Goal: Transaction & Acquisition: Purchase product/service

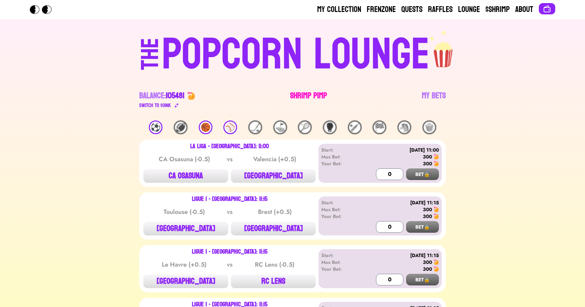
click at [306, 90] on link "Shrimp Pimp" at bounding box center [308, 99] width 37 height 19
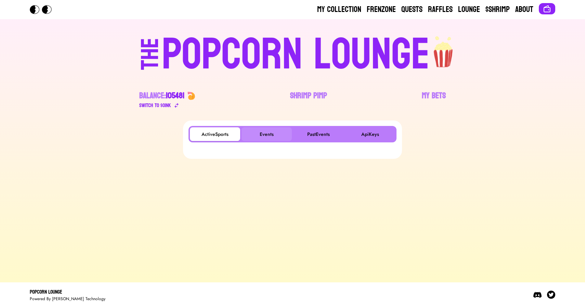
click at [263, 130] on button "Events" at bounding box center [267, 134] width 50 height 14
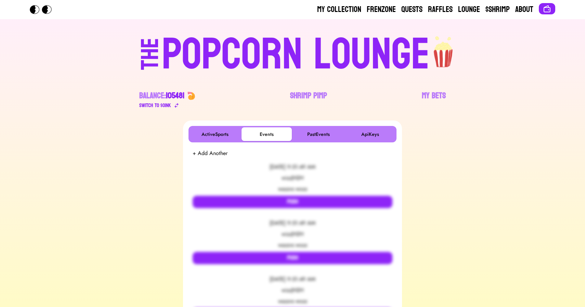
click at [248, 67] on div "POPCORN LOUNGE" at bounding box center [296, 55] width 268 height 44
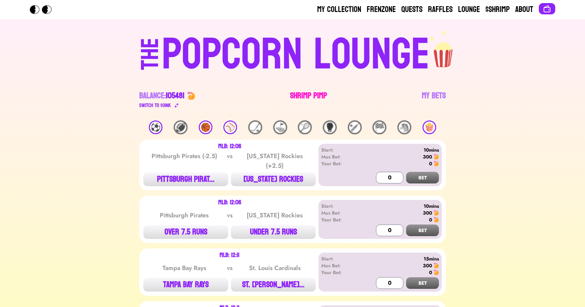
click at [307, 95] on link "Shrimp Pimp" at bounding box center [308, 99] width 37 height 19
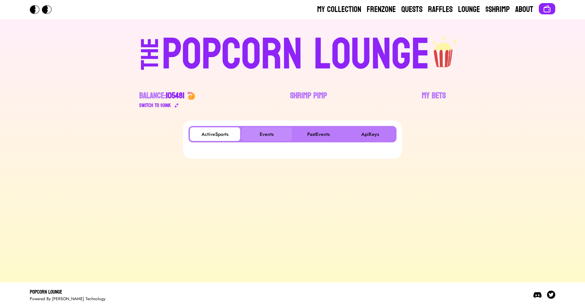
click at [265, 131] on button "Events" at bounding box center [267, 134] width 50 height 14
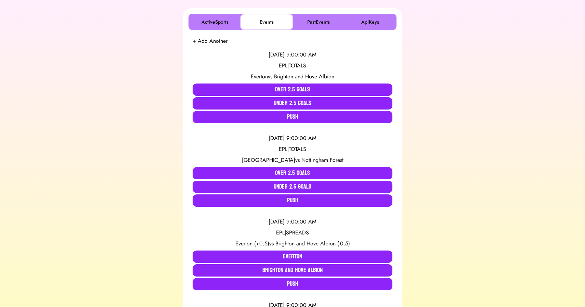
scroll to position [120, 0]
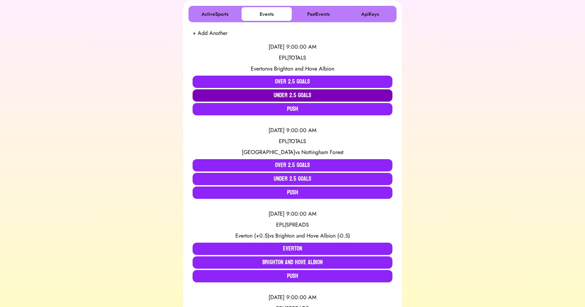
click at [244, 93] on button "Under 2.5 Goals" at bounding box center [293, 95] width 200 height 12
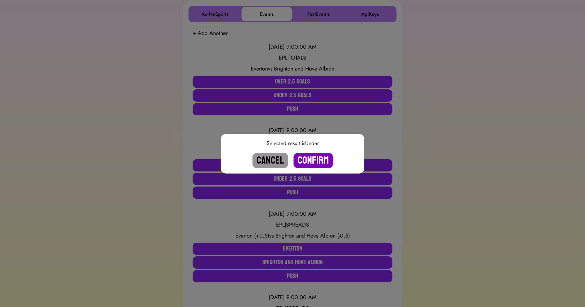
click at [308, 164] on button "Confirm" at bounding box center [313, 160] width 39 height 15
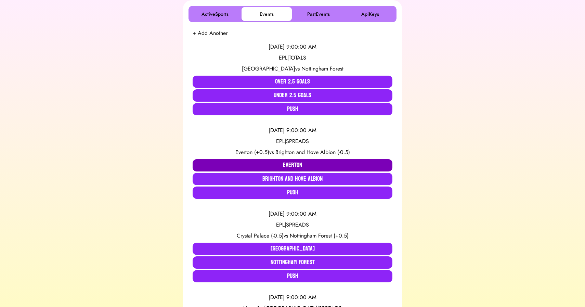
click at [252, 164] on button "Everton" at bounding box center [293, 165] width 200 height 12
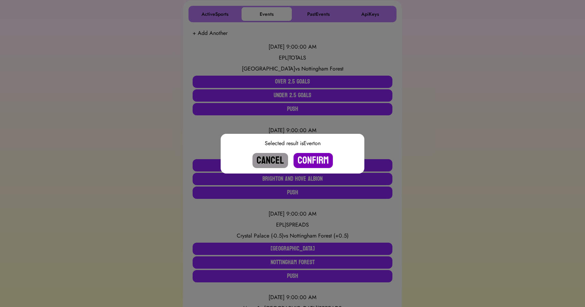
click at [318, 158] on button "Confirm" at bounding box center [313, 160] width 39 height 15
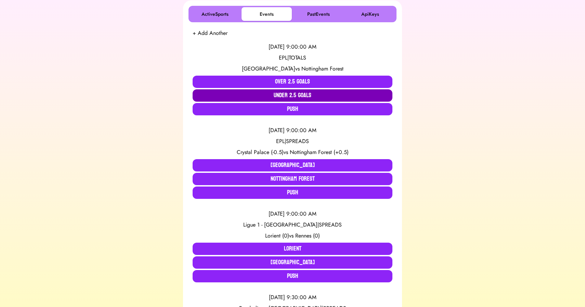
click at [247, 98] on button "Under 2.5 Goals" at bounding box center [293, 95] width 200 height 12
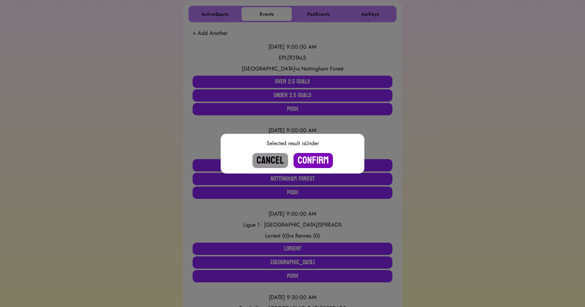
click at [316, 163] on button "Confirm" at bounding box center [313, 160] width 39 height 15
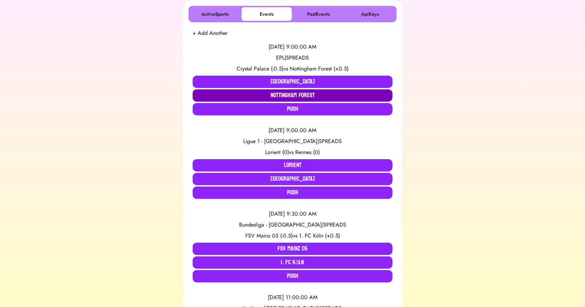
click at [302, 98] on button "Nottingham Forest" at bounding box center [293, 95] width 200 height 12
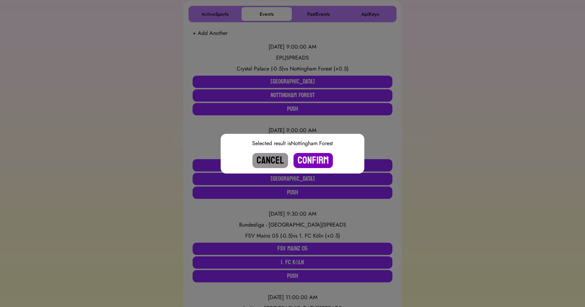
click at [310, 158] on button "Confirm" at bounding box center [313, 160] width 39 height 15
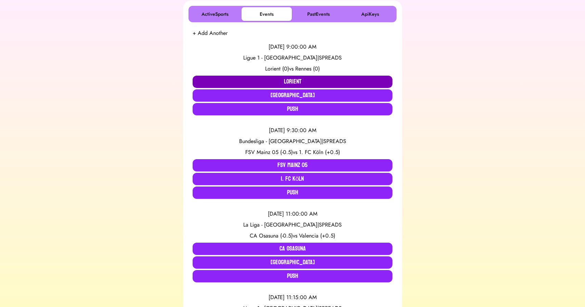
click at [265, 81] on button "Lorient" at bounding box center [293, 82] width 200 height 12
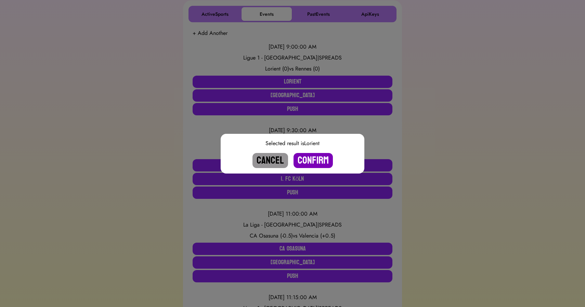
click at [317, 159] on button "Confirm" at bounding box center [313, 160] width 39 height 15
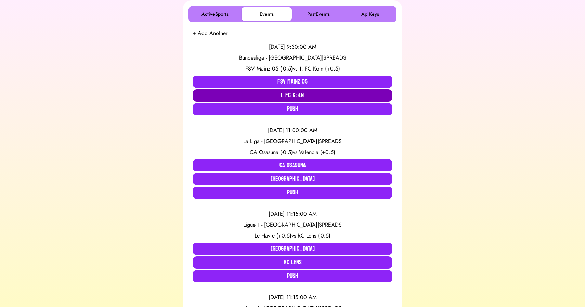
click at [284, 93] on button "1. FC Köln" at bounding box center [293, 95] width 200 height 12
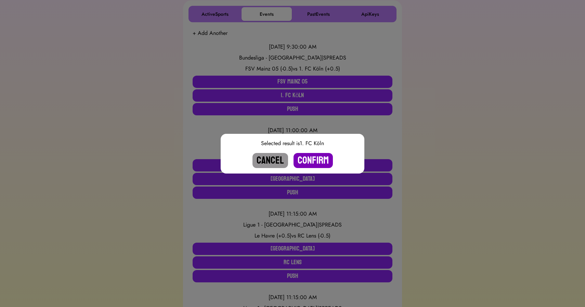
click at [316, 161] on button "Confirm" at bounding box center [313, 160] width 39 height 15
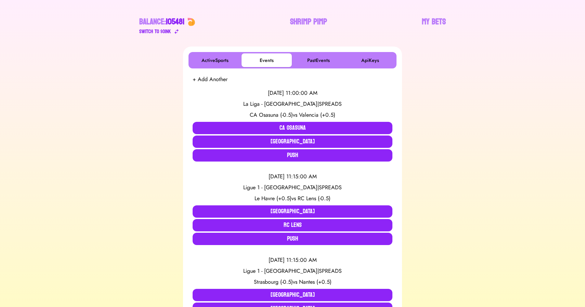
scroll to position [0, 0]
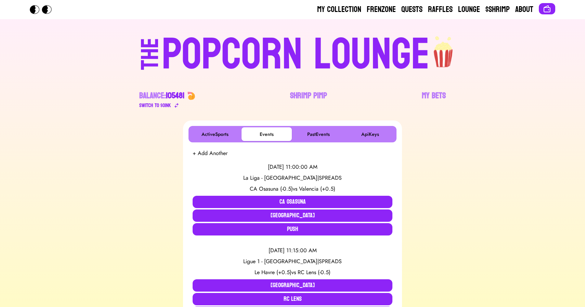
click at [306, 35] on div "POPCORN LOUNGE" at bounding box center [296, 55] width 268 height 44
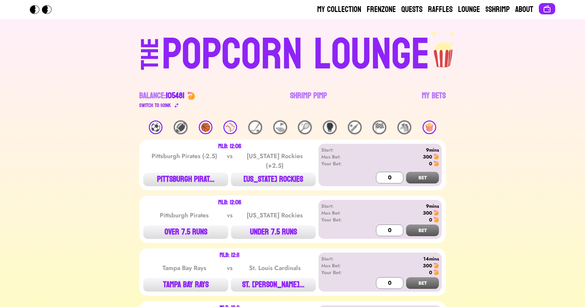
click at [206, 127] on div "🏀" at bounding box center [206, 127] width 14 height 14
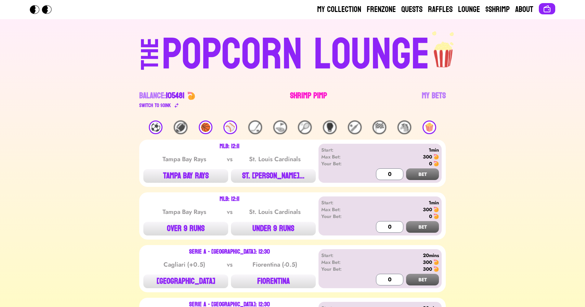
click at [304, 99] on link "Shrimp Pimp" at bounding box center [308, 99] width 37 height 19
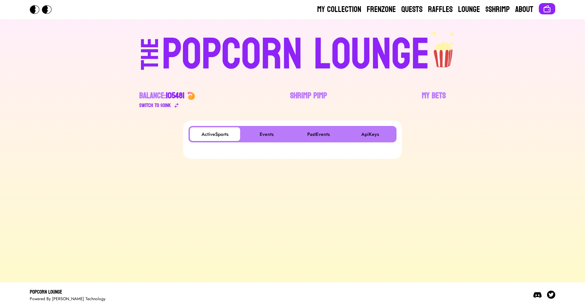
click at [270, 123] on div "ActiveSports Events PastEvents ApiKeys" at bounding box center [292, 139] width 219 height 38
click at [270, 124] on div "ActiveSports Events PastEvents ApiKeys" at bounding box center [292, 139] width 219 height 38
click at [272, 132] on button "Events" at bounding box center [267, 134] width 50 height 14
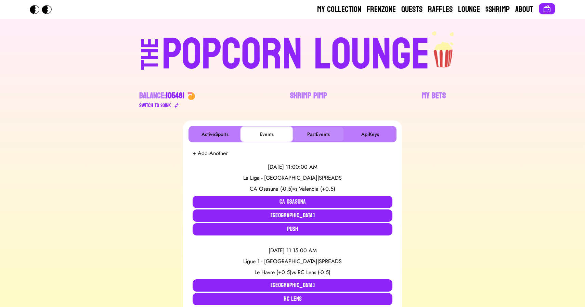
click at [331, 130] on button "PastEvents" at bounding box center [318, 134] width 50 height 14
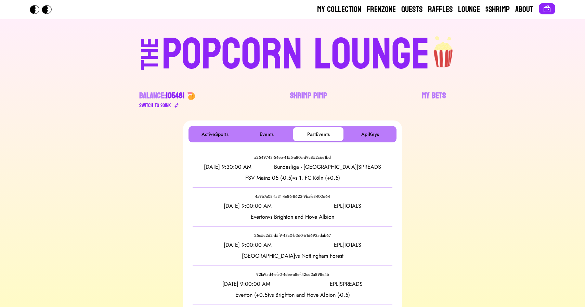
click at [265, 56] on div "POPCORN LOUNGE" at bounding box center [296, 55] width 268 height 44
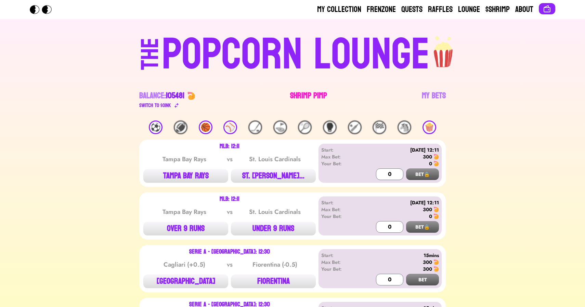
click at [308, 97] on link "Shrimp Pimp" at bounding box center [308, 99] width 37 height 19
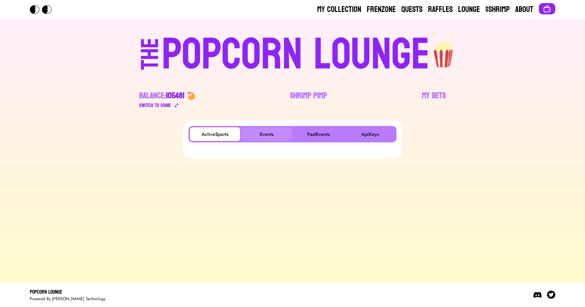
click at [269, 137] on button "Events" at bounding box center [267, 134] width 50 height 14
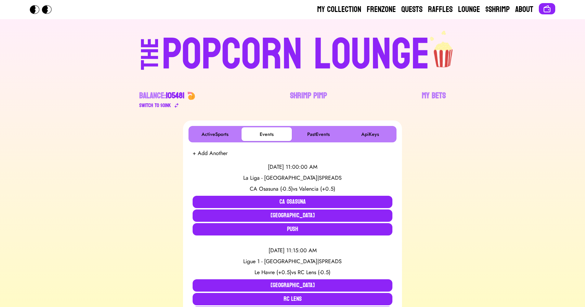
click at [234, 48] on div "POPCORN LOUNGE" at bounding box center [296, 55] width 268 height 44
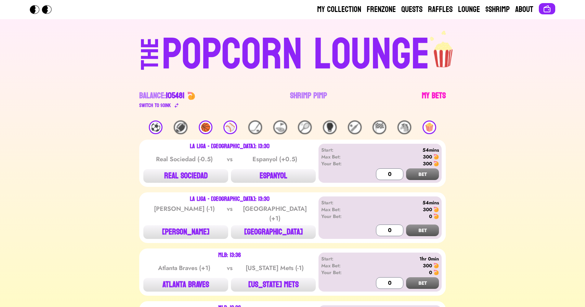
click at [441, 90] on link "My Bets" at bounding box center [434, 99] width 24 height 19
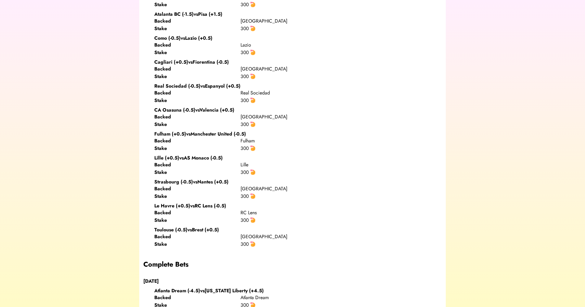
scroll to position [428, 0]
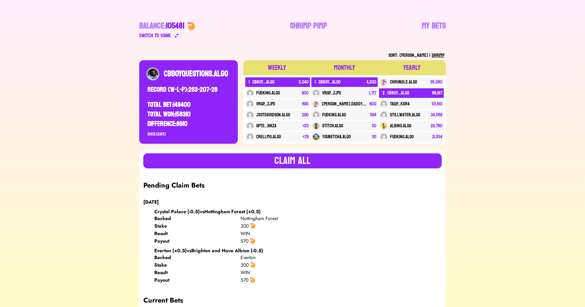
scroll to position [0, 0]
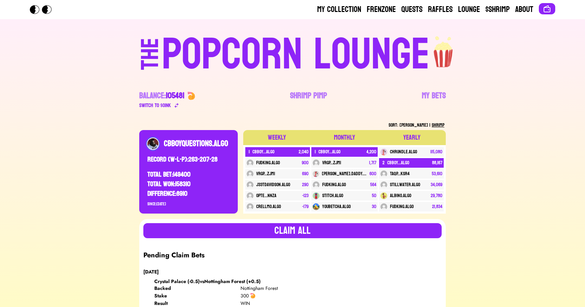
click at [250, 54] on div "POPCORN LOUNGE" at bounding box center [296, 55] width 268 height 44
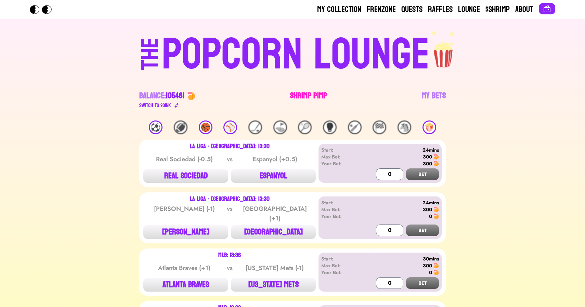
click at [307, 100] on link "Shrimp Pimp" at bounding box center [308, 99] width 37 height 19
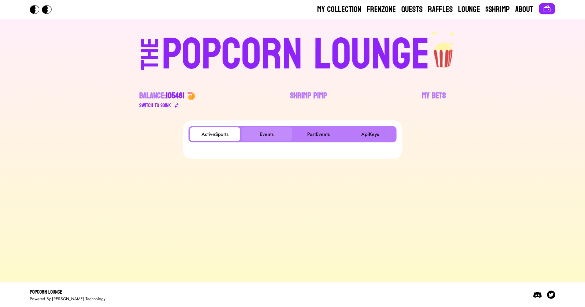
click at [272, 128] on button "Events" at bounding box center [267, 134] width 50 height 14
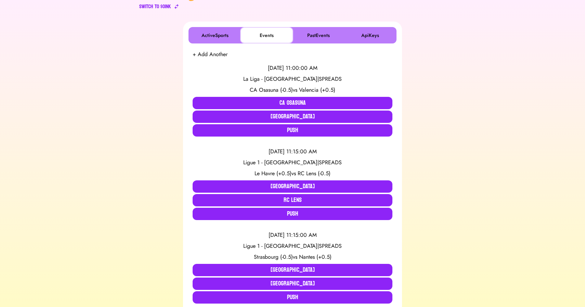
scroll to position [107, 0]
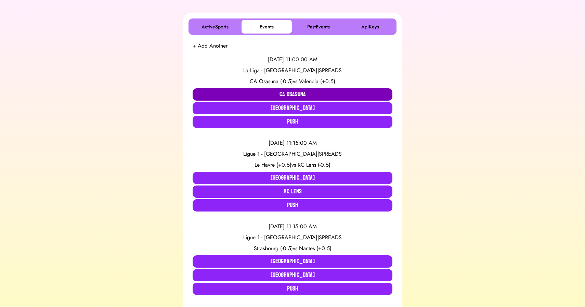
click at [235, 94] on button "CA Osasuna" at bounding box center [293, 94] width 200 height 12
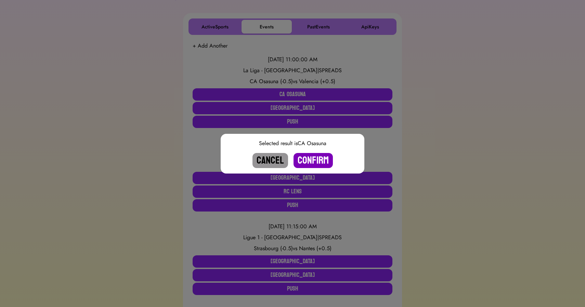
click at [314, 161] on button "Confirm" at bounding box center [313, 160] width 39 height 15
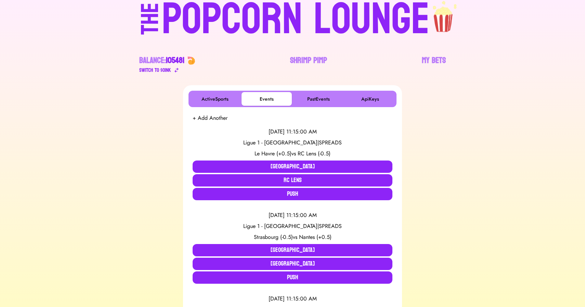
scroll to position [0, 0]
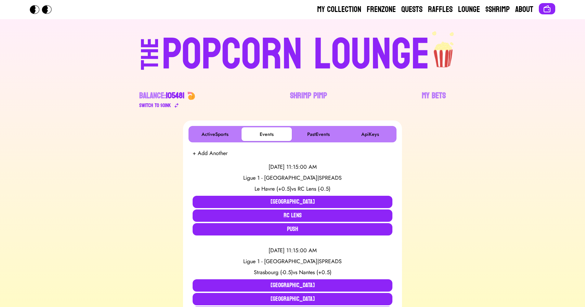
click at [258, 63] on div "POPCORN LOUNGE" at bounding box center [296, 55] width 268 height 44
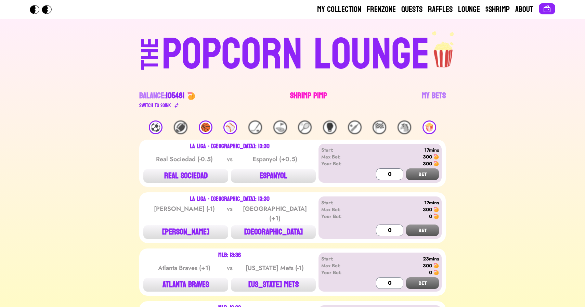
click at [301, 98] on link "Shrimp Pimp" at bounding box center [308, 99] width 37 height 19
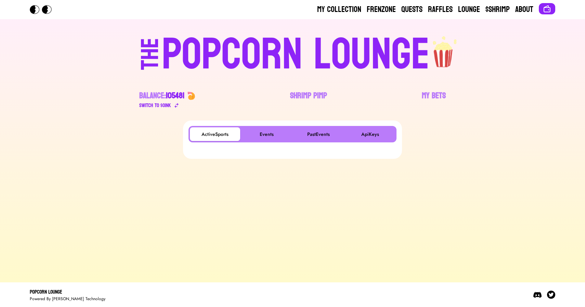
click at [160, 302] on footer "Popcorn Lounge Powered By Ted Technology" at bounding box center [292, 294] width 585 height 25
click at [271, 127] on button "Events" at bounding box center [267, 134] width 50 height 14
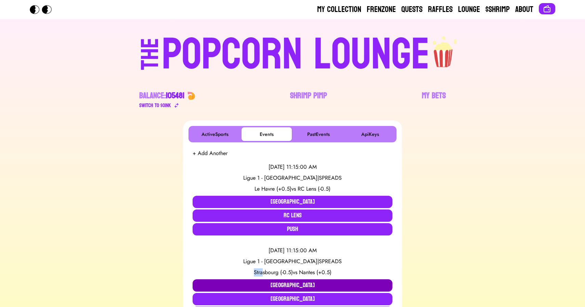
click at [249, 280] on button "[GEOGRAPHIC_DATA]" at bounding box center [293, 285] width 200 height 12
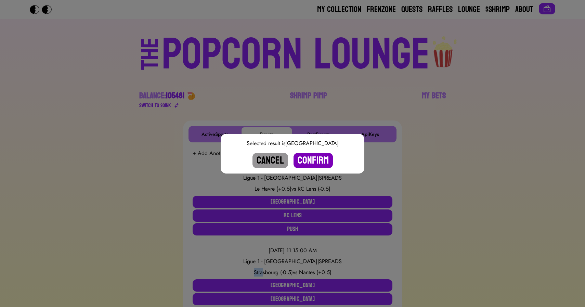
click at [315, 159] on button "Confirm" at bounding box center [313, 160] width 39 height 15
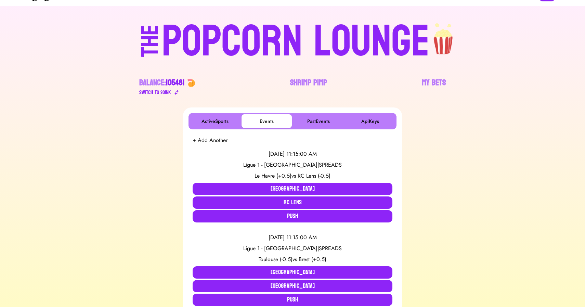
scroll to position [13, 0]
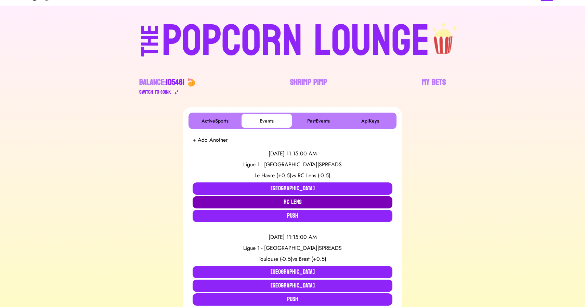
click at [289, 202] on button "RC Lens" at bounding box center [293, 202] width 200 height 12
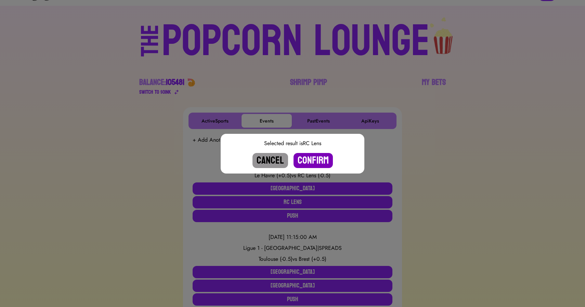
click at [307, 162] on button "Confirm" at bounding box center [313, 160] width 39 height 15
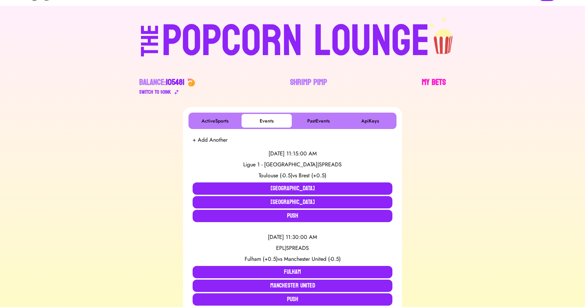
click at [429, 82] on link "My Bets" at bounding box center [434, 86] width 24 height 19
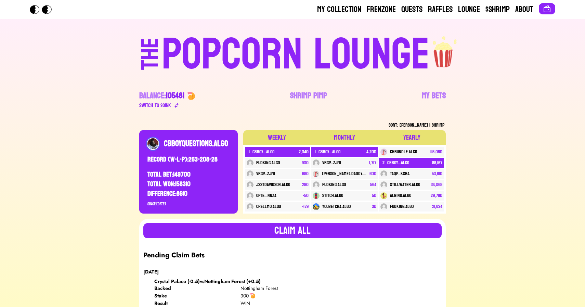
scroll to position [472, 0]
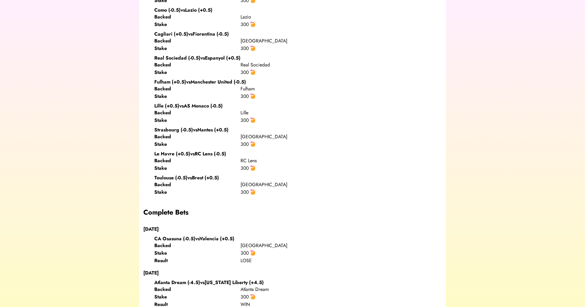
click at [225, 128] on div "Strasbourg (-0.5) vs Nantes (+0.5)" at bounding box center [297, 129] width 287 height 7
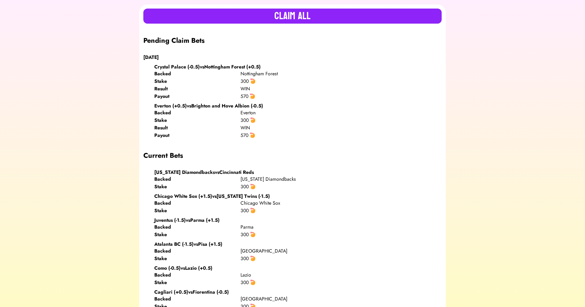
scroll to position [0, 0]
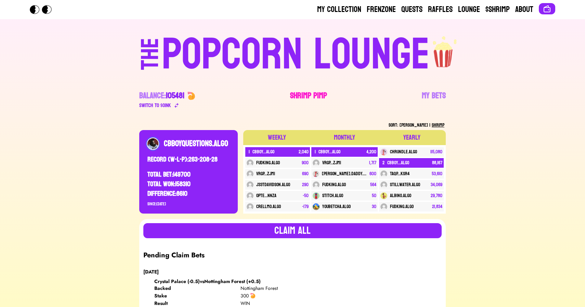
click at [300, 95] on link "Shrimp Pimp" at bounding box center [308, 99] width 37 height 19
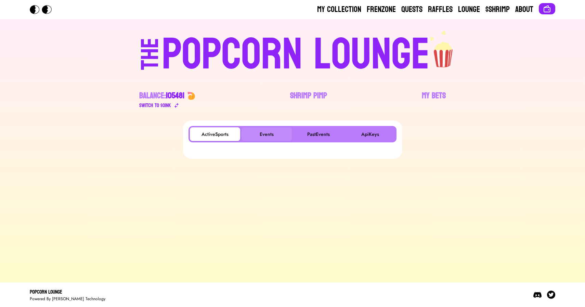
click at [271, 131] on button "Events" at bounding box center [267, 134] width 50 height 14
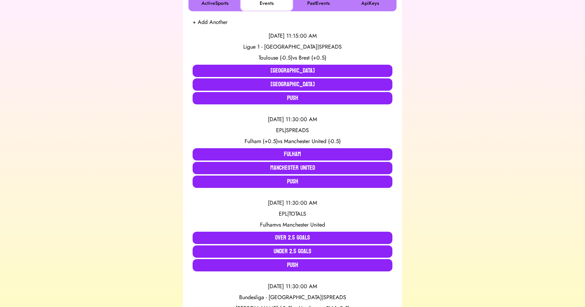
scroll to position [143, 0]
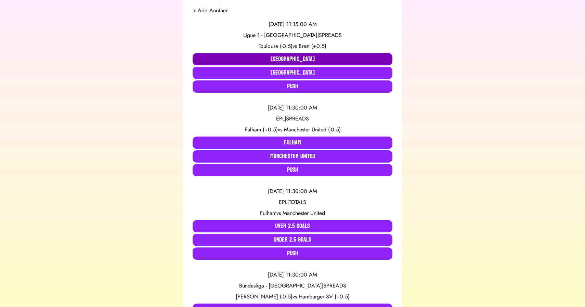
click at [238, 61] on button "[GEOGRAPHIC_DATA]" at bounding box center [293, 59] width 200 height 12
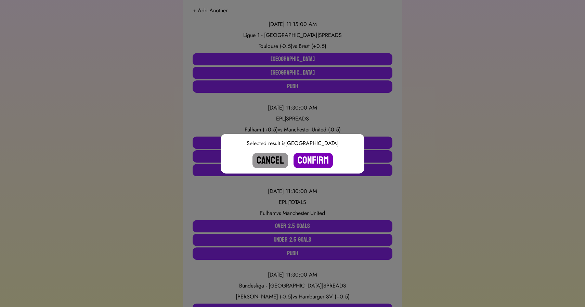
click at [312, 158] on button "Confirm" at bounding box center [313, 160] width 39 height 15
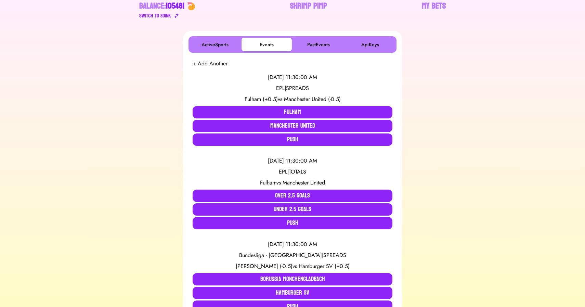
scroll to position [0, 0]
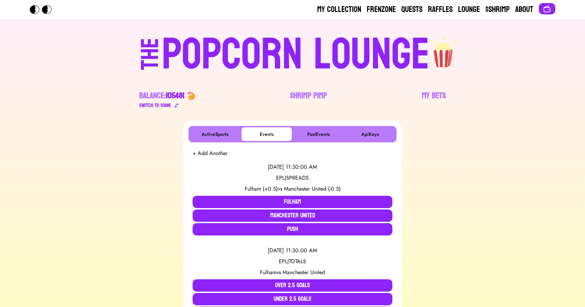
click at [267, 52] on div "POPCORN LOUNGE" at bounding box center [296, 55] width 268 height 44
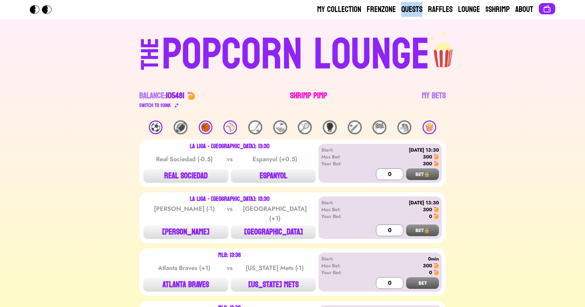
click at [306, 94] on link "Shrimp Pimp" at bounding box center [308, 99] width 37 height 19
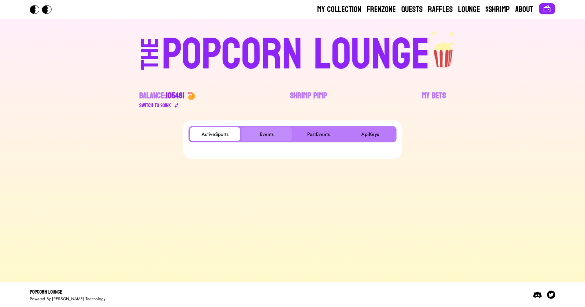
click at [264, 131] on button "Events" at bounding box center [267, 134] width 50 height 14
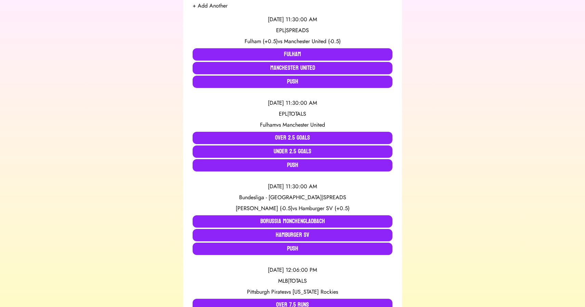
scroll to position [149, 0]
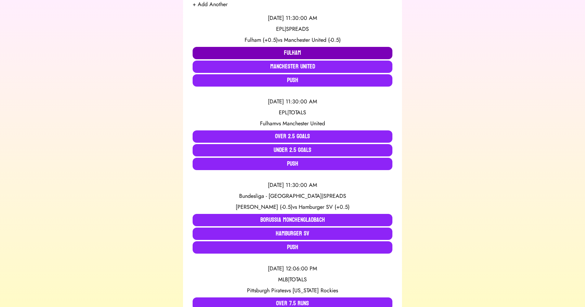
click at [262, 48] on button "Fulham" at bounding box center [293, 53] width 200 height 12
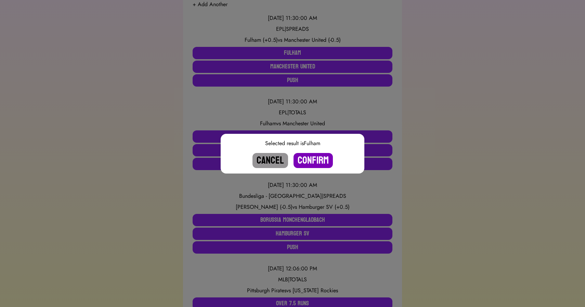
click at [309, 159] on button "Confirm" at bounding box center [313, 160] width 39 height 15
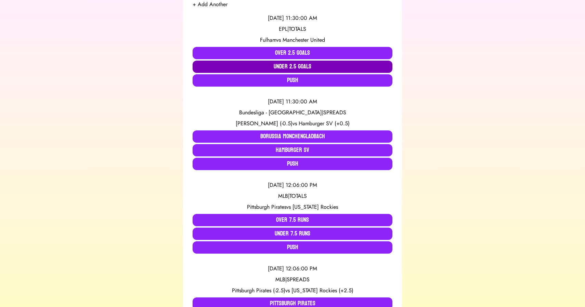
click at [294, 66] on button "Under 2.5 Goals" at bounding box center [293, 67] width 200 height 12
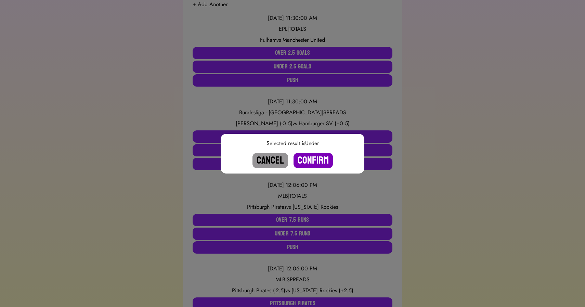
click at [311, 159] on button "Confirm" at bounding box center [313, 160] width 39 height 15
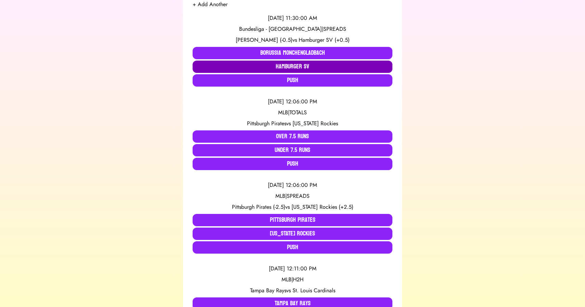
click at [326, 63] on button "Hamburger SV" at bounding box center [293, 67] width 200 height 12
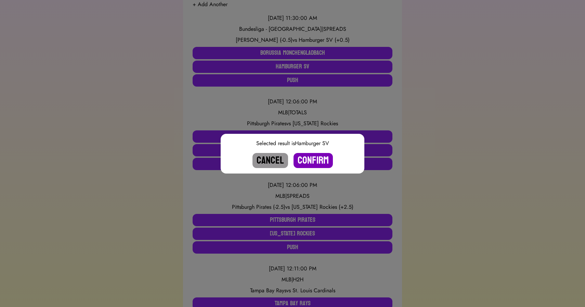
click at [313, 158] on button "Confirm" at bounding box center [313, 160] width 39 height 15
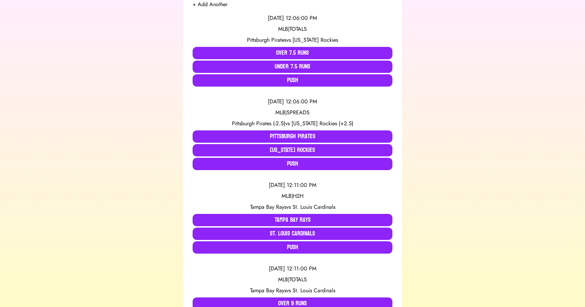
scroll to position [0, 0]
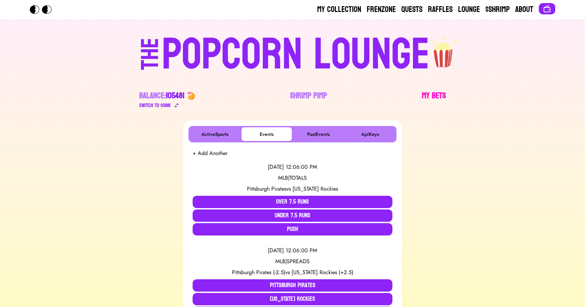
click at [427, 96] on link "My Bets" at bounding box center [434, 99] width 24 height 19
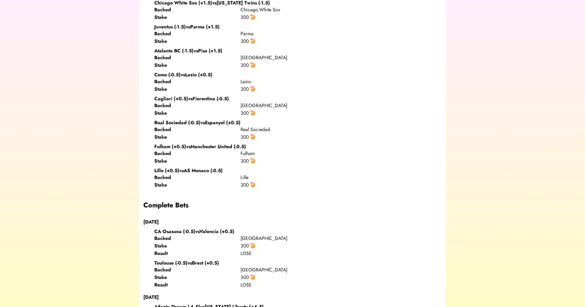
scroll to position [485, 0]
drag, startPoint x: 241, startPoint y: 155, endPoint x: 251, endPoint y: 154, distance: 11.0
click at [251, 154] on div "Fulham" at bounding box center [284, 154] width 86 height 7
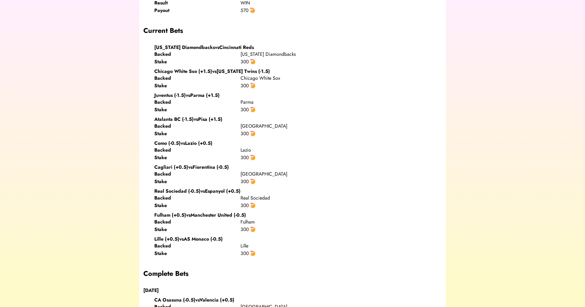
scroll to position [0, 0]
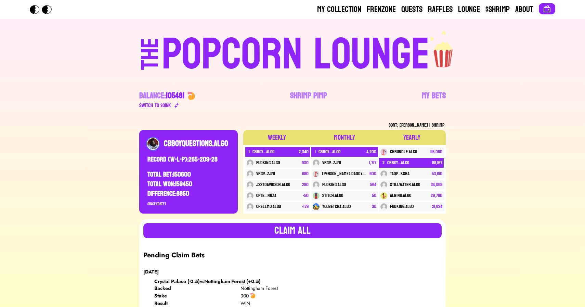
click at [263, 50] on div "POPCORN LOUNGE" at bounding box center [296, 55] width 268 height 44
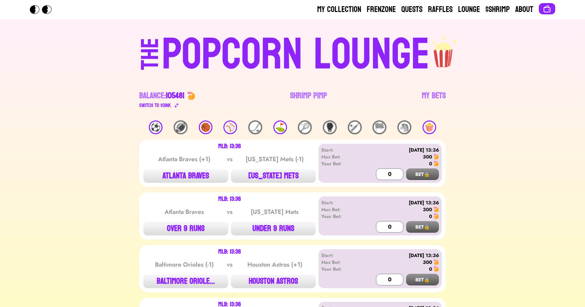
click at [278, 131] on div "⛳️" at bounding box center [280, 127] width 14 height 14
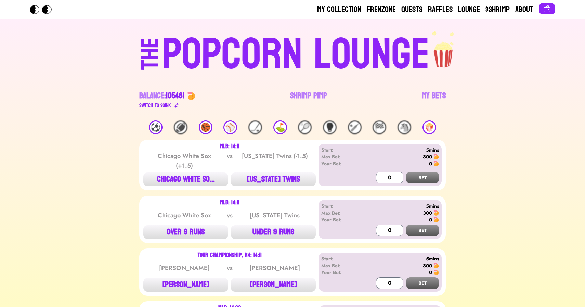
click at [278, 131] on div "⛳️" at bounding box center [280, 127] width 14 height 14
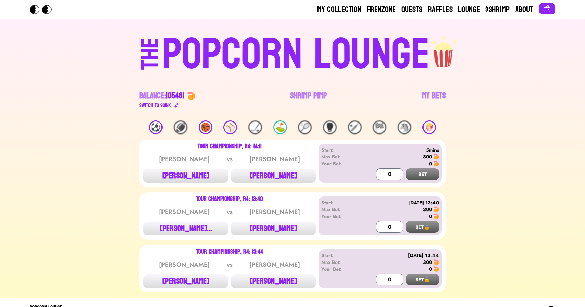
scroll to position [15, 0]
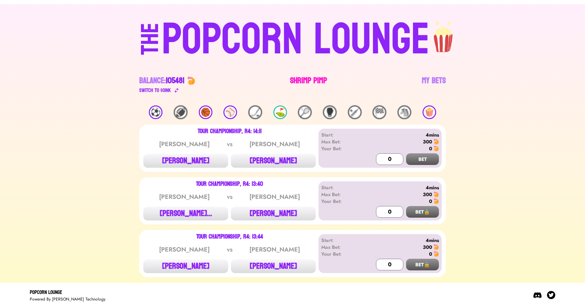
click at [302, 82] on link "Shrimp Pimp" at bounding box center [308, 84] width 37 height 19
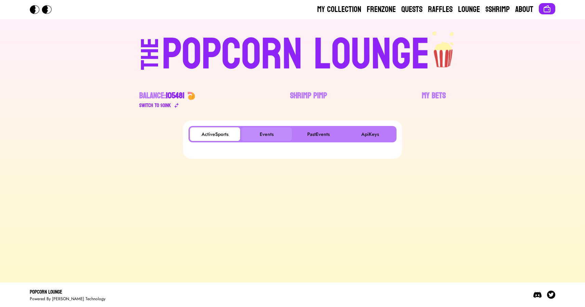
click at [269, 128] on button "Events" at bounding box center [267, 134] width 50 height 14
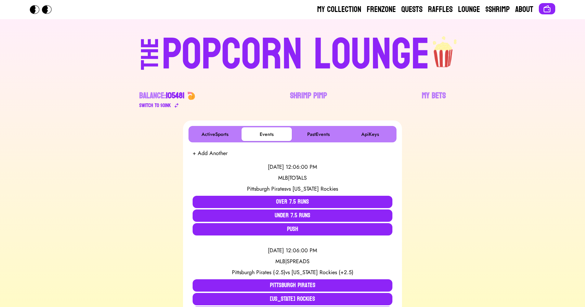
click at [258, 62] on div "POPCORN LOUNGE" at bounding box center [296, 55] width 268 height 44
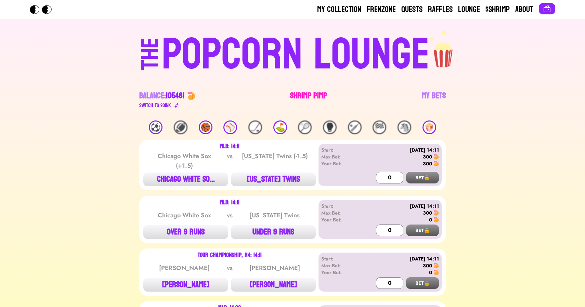
click at [302, 95] on link "Shrimp Pimp" at bounding box center [308, 99] width 37 height 19
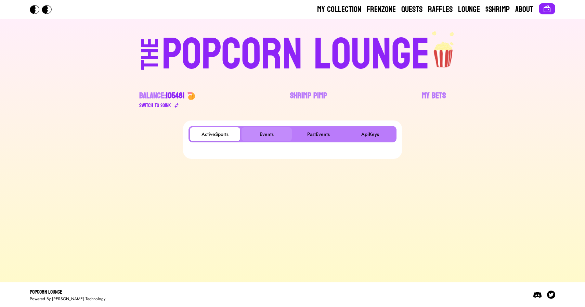
click at [268, 133] on button "Events" at bounding box center [267, 134] width 50 height 14
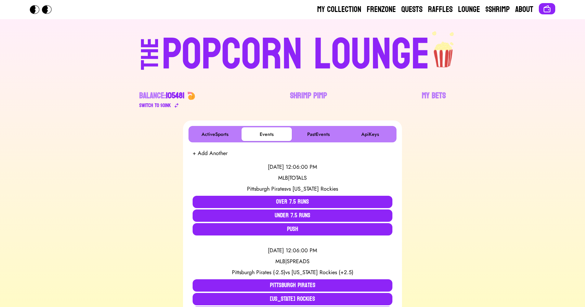
click at [213, 50] on div "POPCORN LOUNGE" at bounding box center [296, 55] width 268 height 44
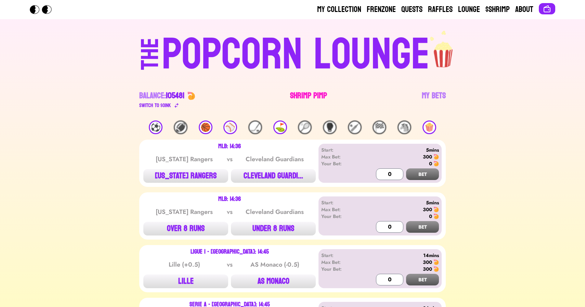
click at [300, 97] on link "Shrimp Pimp" at bounding box center [308, 99] width 37 height 19
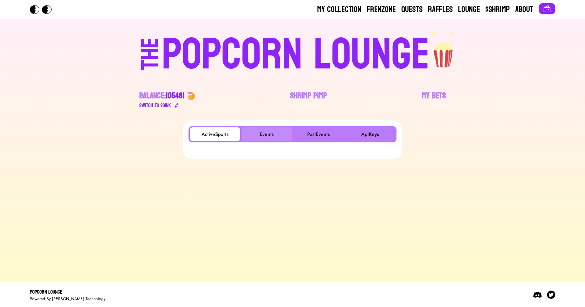
click at [262, 128] on button "Events" at bounding box center [267, 134] width 50 height 14
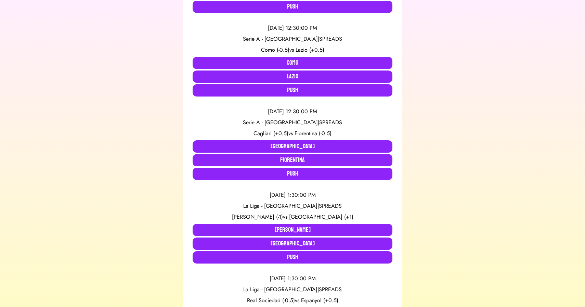
scroll to position [470, 0]
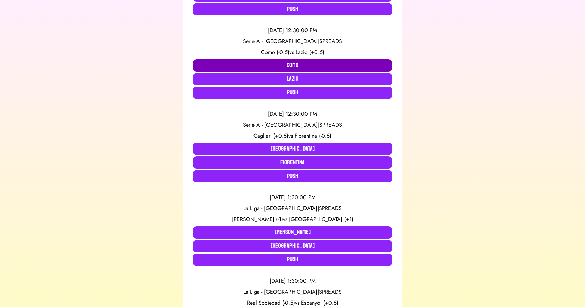
click at [260, 65] on button "Como" at bounding box center [293, 65] width 200 height 12
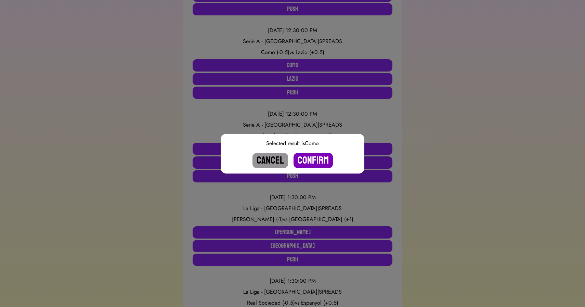
click at [310, 157] on button "Confirm" at bounding box center [313, 160] width 39 height 15
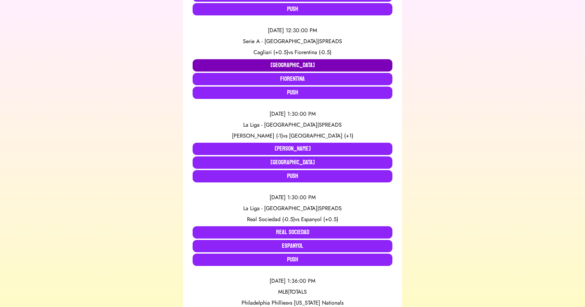
click at [275, 66] on button "[GEOGRAPHIC_DATA]" at bounding box center [293, 65] width 200 height 12
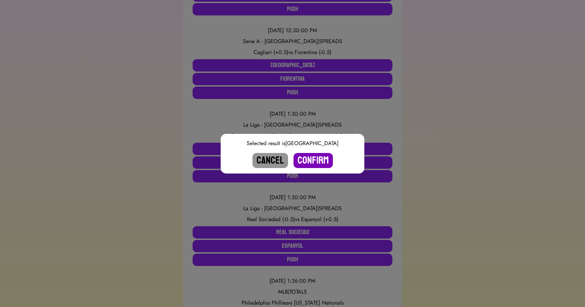
click at [309, 159] on button "Confirm" at bounding box center [313, 160] width 39 height 15
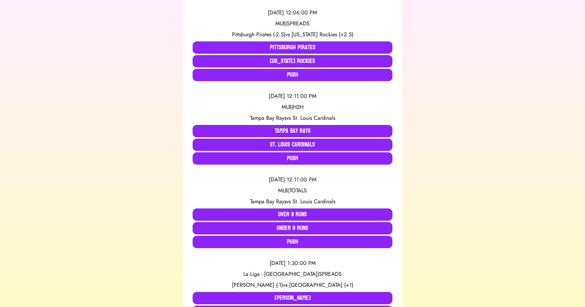
scroll to position [0, 0]
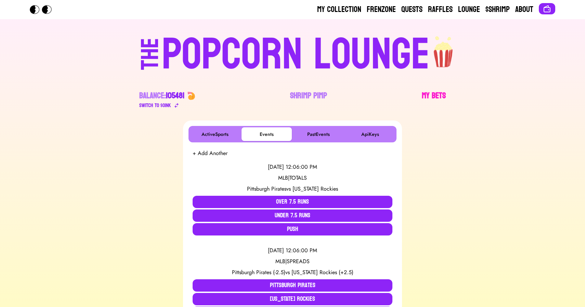
click at [432, 100] on link "My Bets" at bounding box center [434, 99] width 24 height 19
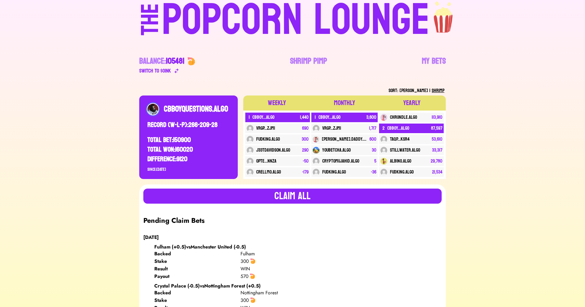
scroll to position [446, 0]
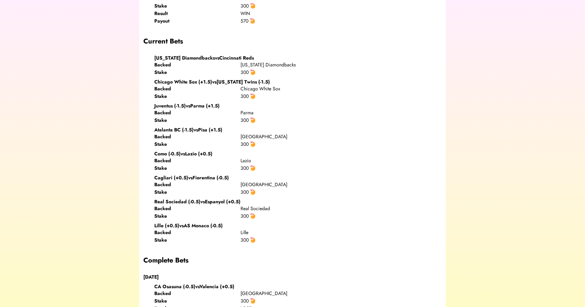
click at [238, 178] on div "Cagliari (+0.5) vs Fiorentina (-0.5)" at bounding box center [297, 177] width 287 height 7
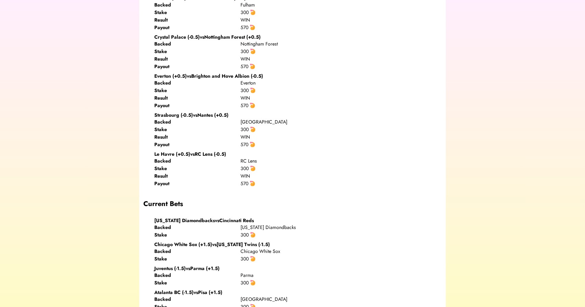
scroll to position [0, 0]
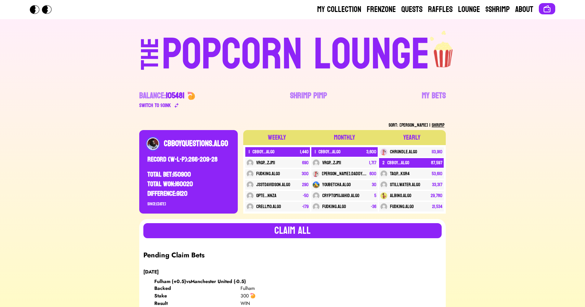
click at [258, 44] on div "POPCORN LOUNGE" at bounding box center [296, 55] width 268 height 44
